Goal: Task Accomplishment & Management: Use online tool/utility

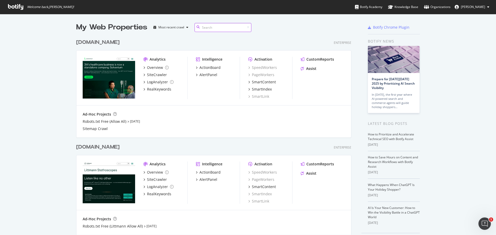
scroll to position [231, 488]
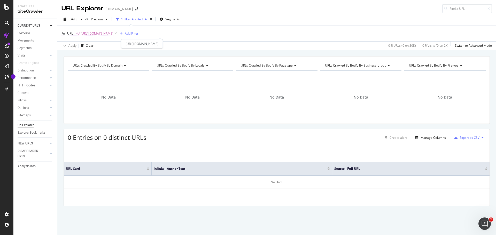
click at [113, 35] on span "^.*https://www.solventum.com/content/dam/public/language-masters/en/hisb/docume…" at bounding box center [94, 33] width 37 height 7
click at [75, 54] on input "https://www.solventum.com/content/dam/public/language-masters/en/hisb/document/…" at bounding box center [90, 55] width 49 height 8
paste input "s7d9.scene7.com/is/content/mmmspinco/patient_focused_episodes_fs"
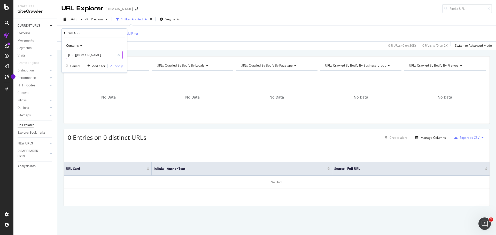
scroll to position [0, 72]
type input "https://s7d9.scene7.com/is/content/mmmspinco/patient_focused_episodes_fspdf"
click at [120, 65] on div "Apply" at bounding box center [119, 66] width 8 height 4
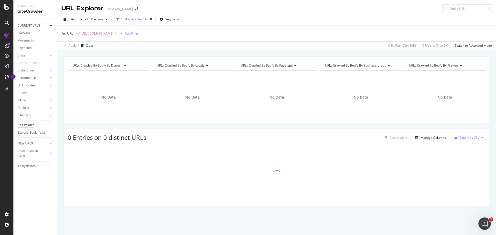
click at [113, 34] on span "^.*https://s7d9.scene7.com/is/content/mmmspinco/patient_focused_episodes_fspdf.…" at bounding box center [94, 33] width 37 height 7
click at [96, 56] on input "https://s7d9.scene7.com/is/content/mmmspinco/patient_focused_episodes_fspdf" at bounding box center [90, 55] width 49 height 8
click at [106, 55] on input "https://s7d9.scene7.com/is/content/mmmspinco/patient_focused_episodes_fspdf" at bounding box center [90, 55] width 49 height 8
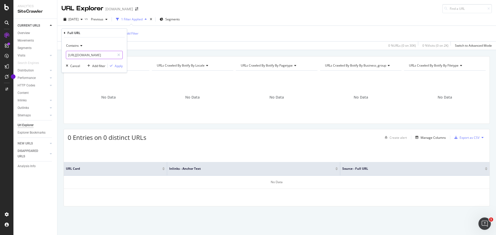
drag, startPoint x: 113, startPoint y: 55, endPoint x: -35, endPoint y: 59, distance: 148.2
click at [0, 59] on html "Analytics SiteCrawler CURRENT URLS Overview Movements Segments Visits Analysis …" at bounding box center [248, 117] width 496 height 235
drag, startPoint x: 88, startPoint y: 54, endPoint x: 2, endPoint y: 54, distance: 86.0
click at [2, 54] on body "Activation Activation Hub SpeedWorkers SmartIndex PageWorkers SmartContent Smar…" at bounding box center [248, 117] width 496 height 235
type input "patient_focused_episodes_fspdf"
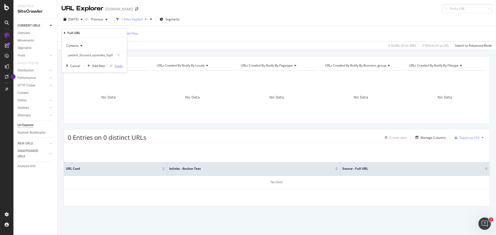
click at [121, 65] on div "Apply" at bounding box center [119, 66] width 8 height 4
